Goal: Task Accomplishment & Management: Manage account settings

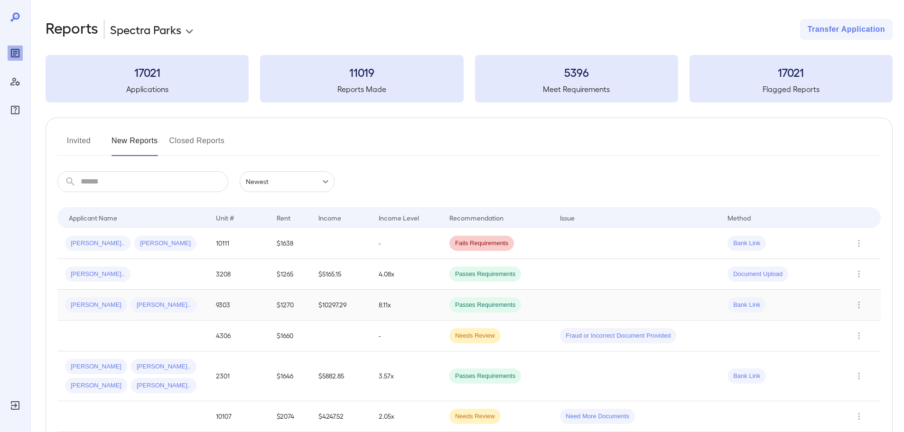
click at [183, 292] on td "[PERSON_NAME] [PERSON_NAME]" at bounding box center [132, 305] width 151 height 31
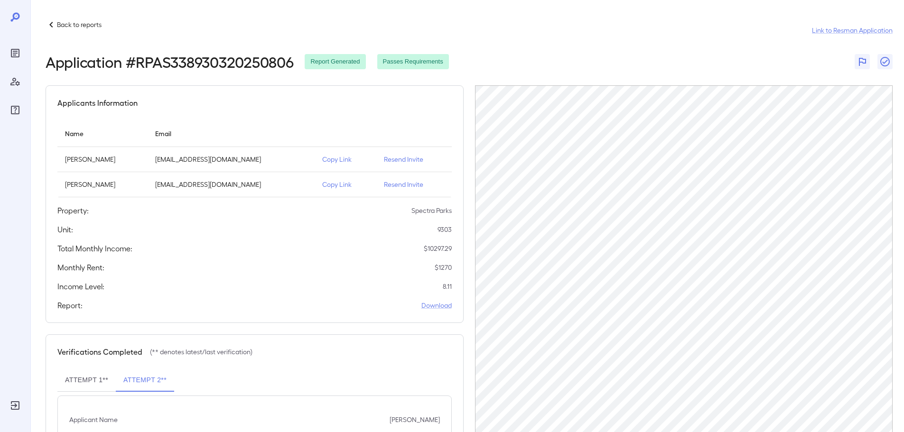
click at [83, 27] on p "Back to reports" at bounding box center [79, 24] width 45 height 9
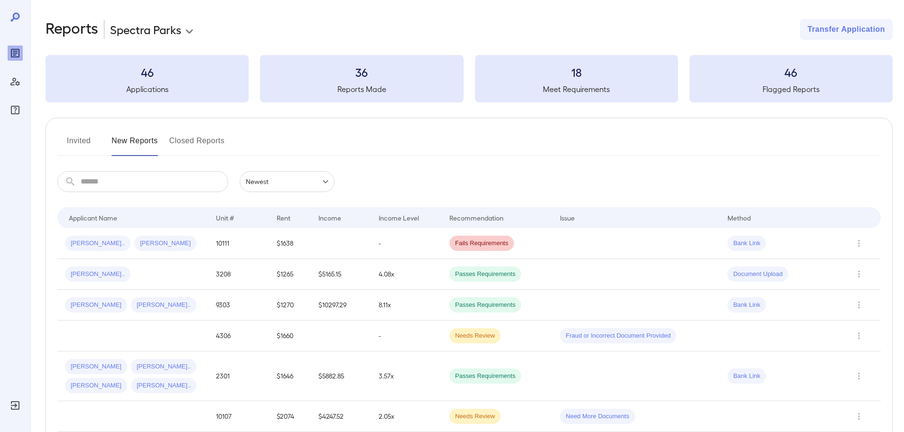
click at [145, 184] on input "text" at bounding box center [155, 181] width 148 height 21
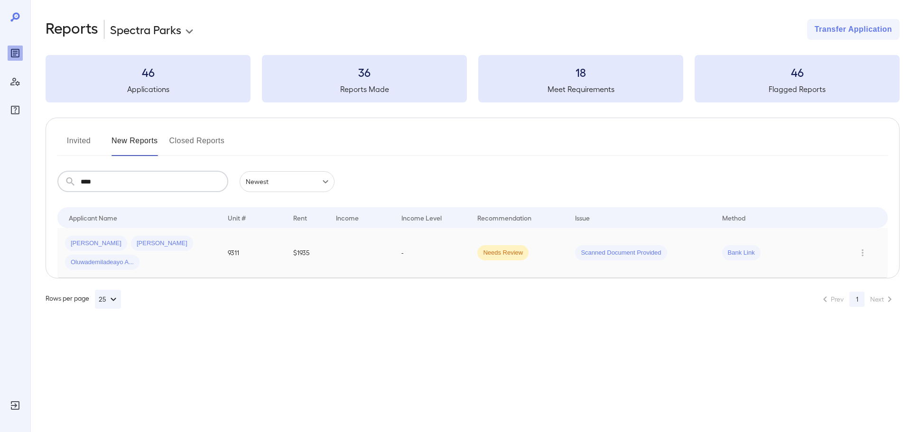
type input "****"
click at [182, 263] on div "[PERSON_NAME] [PERSON_NAME] Oluwademiladeayo A..." at bounding box center [139, 253] width 148 height 34
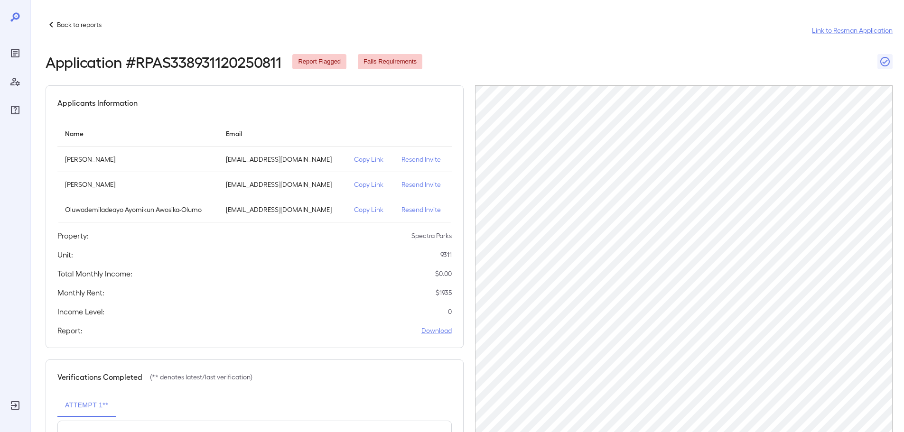
click at [401, 159] on p "Resend Invite" at bounding box center [422, 159] width 43 height 9
click at [366, 159] on p "Copy Link" at bounding box center [370, 159] width 32 height 9
